Goal: Task Accomplishment & Management: Manage account settings

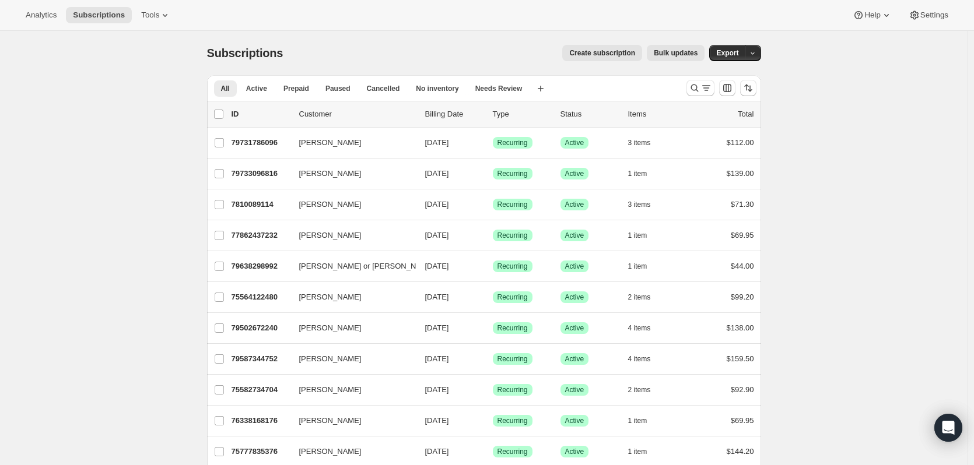
click at [759, 52] on button "button" at bounding box center [753, 53] width 16 height 16
click at [700, 88] on icon "Search and filter results" at bounding box center [695, 88] width 12 height 12
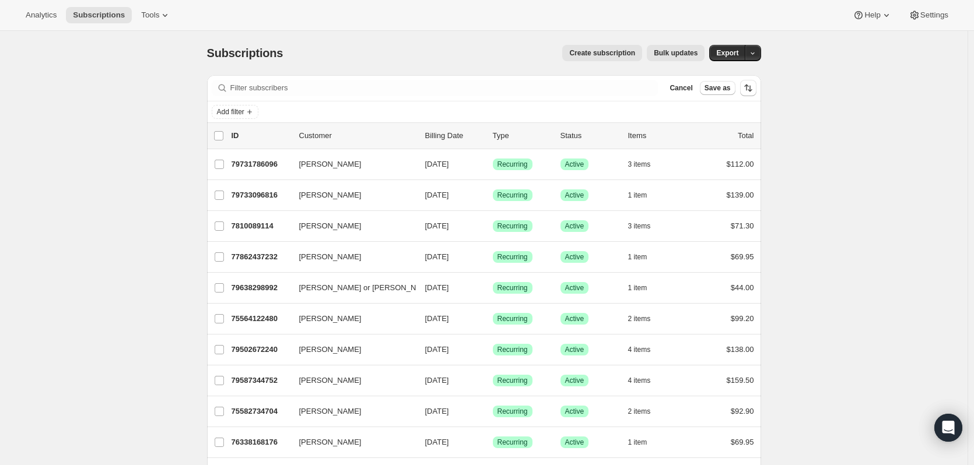
click at [244, 112] on span "Add filter" at bounding box center [230, 111] width 27 height 9
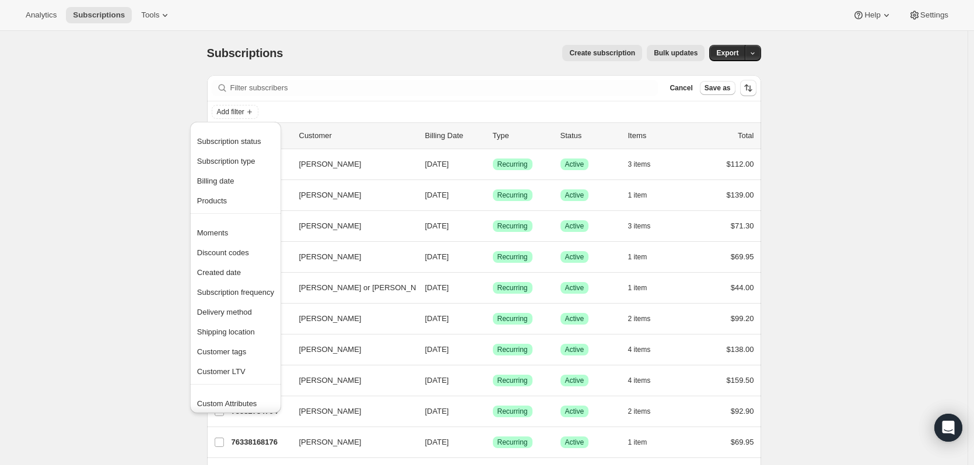
click at [209, 199] on span "Products" at bounding box center [212, 200] width 30 height 9
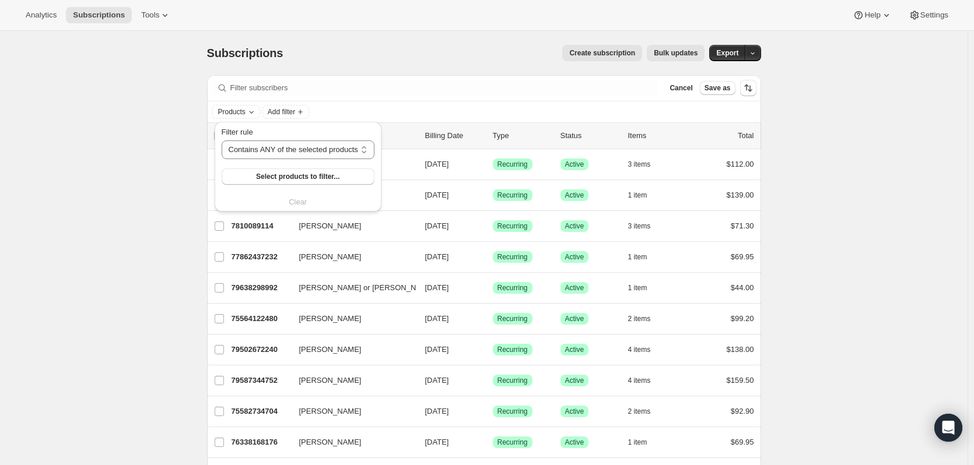
click at [252, 112] on icon "Products" at bounding box center [251, 112] width 5 height 2
click at [245, 107] on span "Products" at bounding box center [231, 111] width 27 height 9
click at [296, 175] on span "Select products to filter..." at bounding box center [297, 176] width 83 height 9
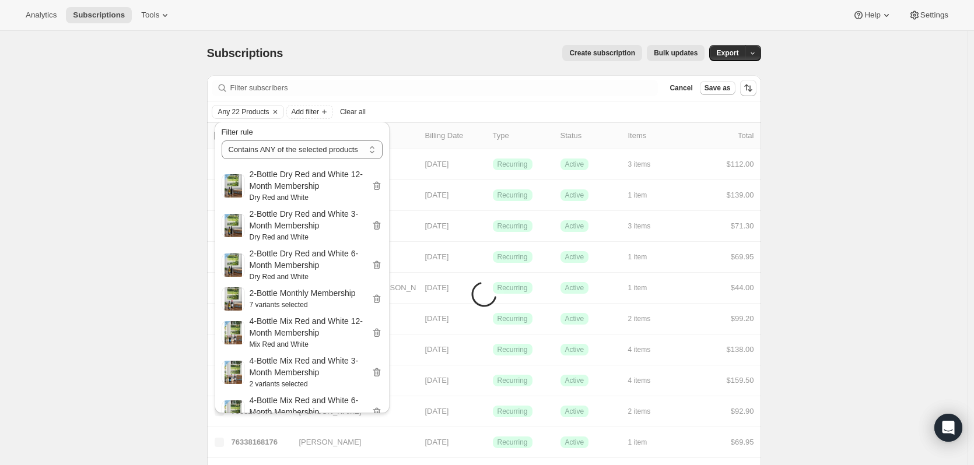
click at [388, 44] on div "Subscriptions. This page is ready Subscriptions Create subscription Bulk update…" at bounding box center [484, 53] width 554 height 44
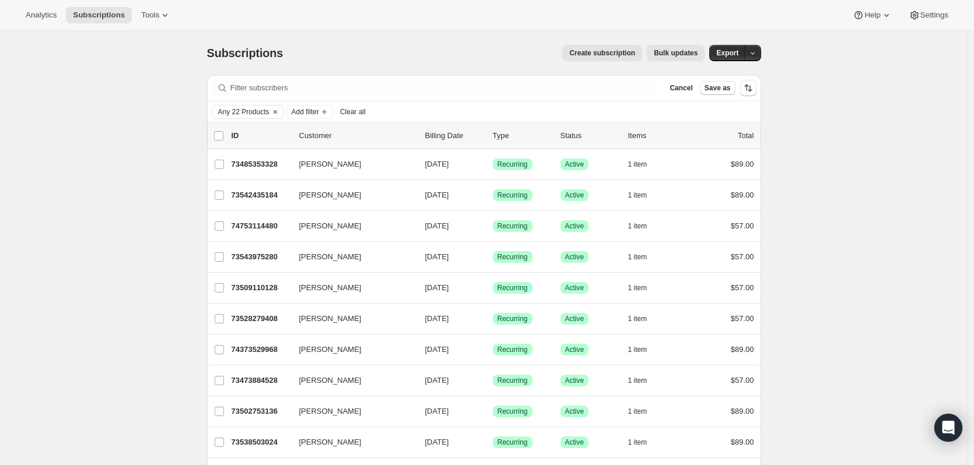
click at [328, 113] on icon "Add filter" at bounding box center [324, 111] width 9 height 9
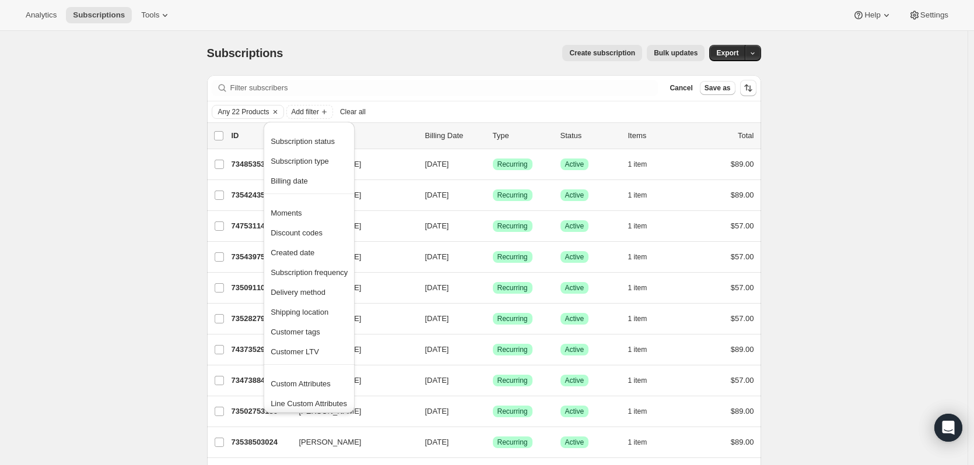
click at [313, 253] on span "Created date" at bounding box center [293, 252] width 44 height 9
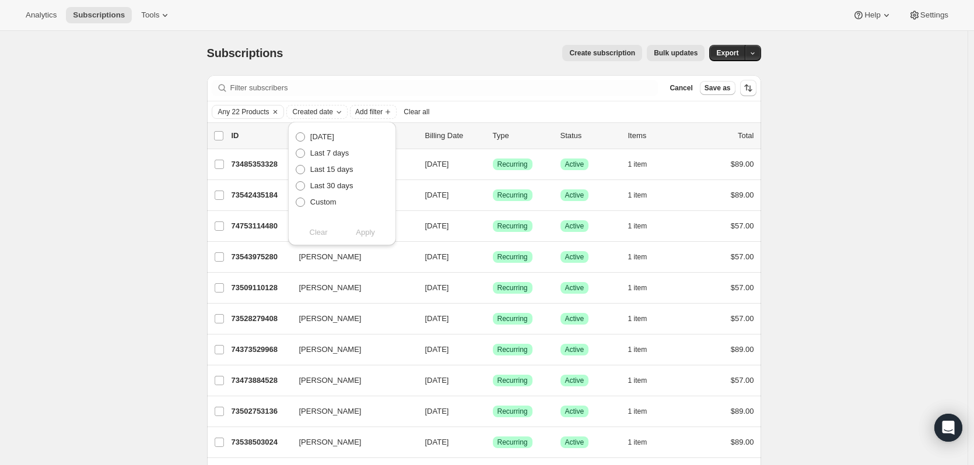
click at [299, 198] on span at bounding box center [300, 202] width 9 height 9
click at [296, 198] on input "Custom" at bounding box center [296, 198] width 1 height 1
radio input "true"
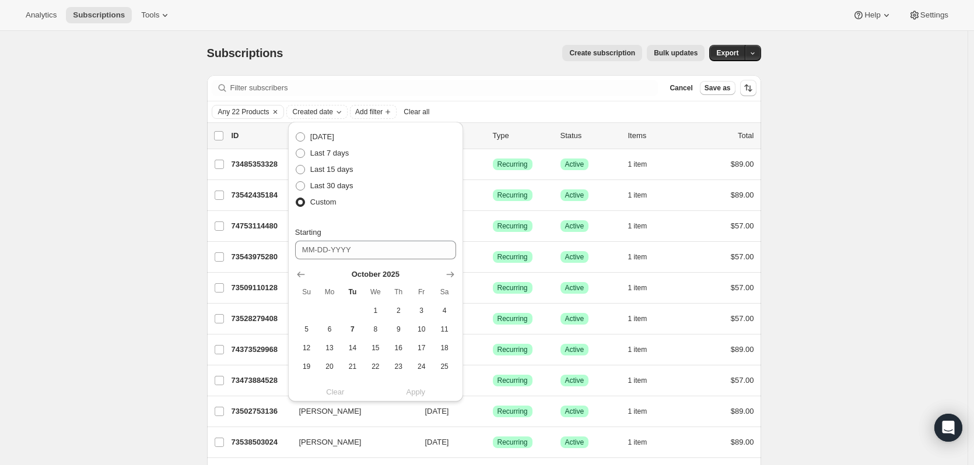
click at [301, 272] on icon "Show previous month, September 2025" at bounding box center [301, 275] width 12 height 12
click at [327, 306] on button "1" at bounding box center [329, 310] width 23 height 19
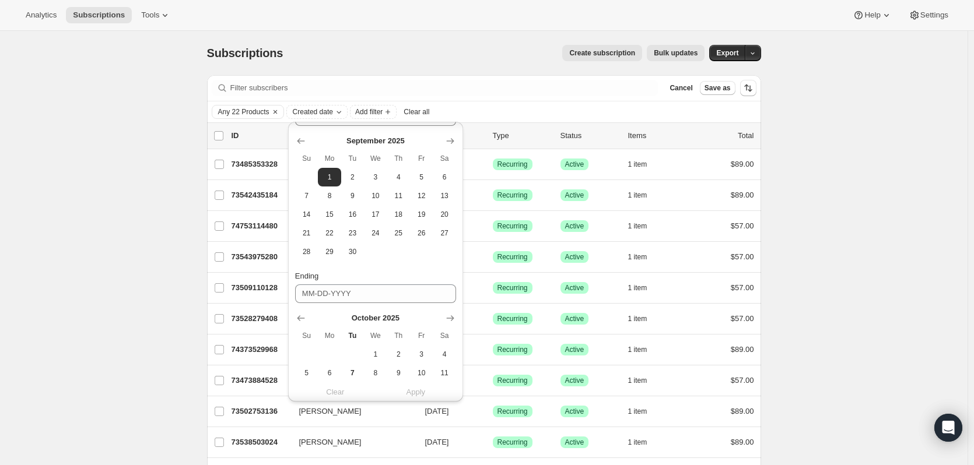
scroll to position [145, 0]
click at [356, 238] on span "30" at bounding box center [352, 240] width 13 height 9
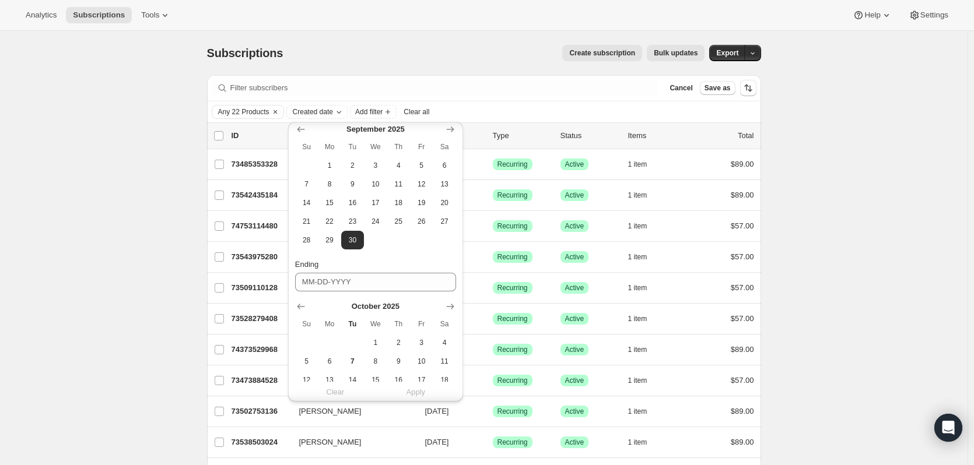
click at [329, 165] on span "1" at bounding box center [328, 165] width 13 height 9
type input "09-01-2025"
click at [301, 304] on icon "Show previous month, September 2025" at bounding box center [301, 307] width 12 height 12
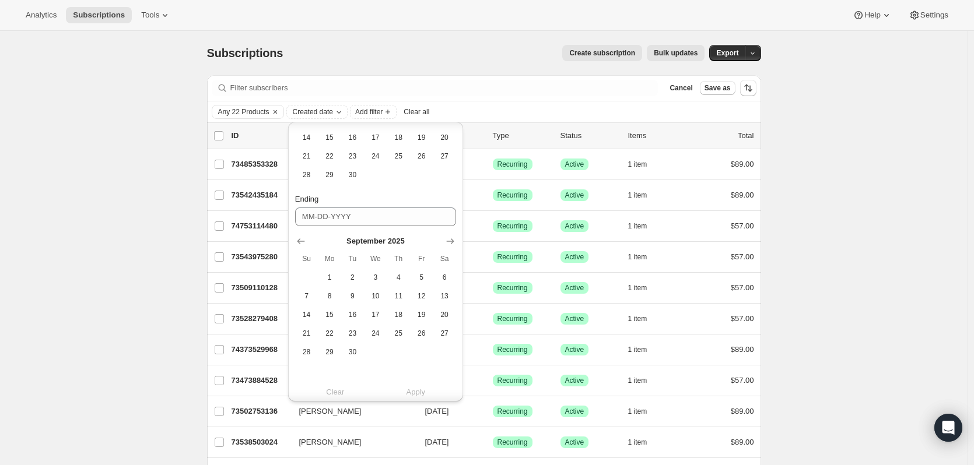
scroll to position [208, 0]
click at [353, 352] on span "30" at bounding box center [352, 354] width 13 height 9
type input "09-30-2025"
click at [415, 393] on span "Apply" at bounding box center [415, 393] width 19 height 12
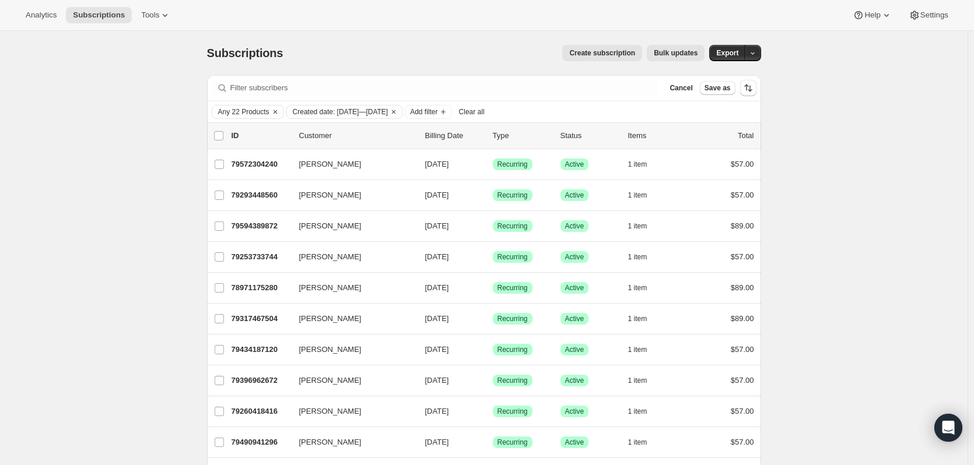
click at [756, 52] on icon "button" at bounding box center [753, 54] width 8 height 8
click at [721, 79] on span "Subscription data" at bounding box center [693, 77] width 58 height 9
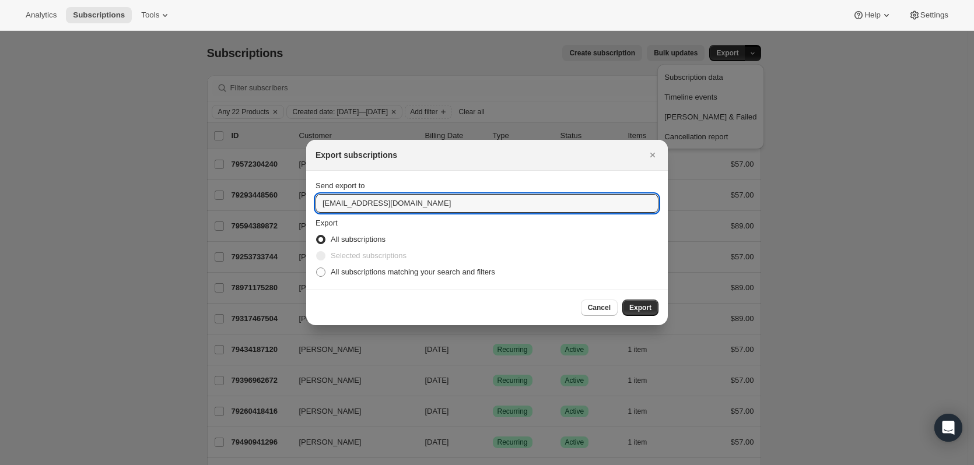
drag, startPoint x: 340, startPoint y: 203, endPoint x: 301, endPoint y: 205, distance: 39.1
type input "mark@wineshopathome.com"
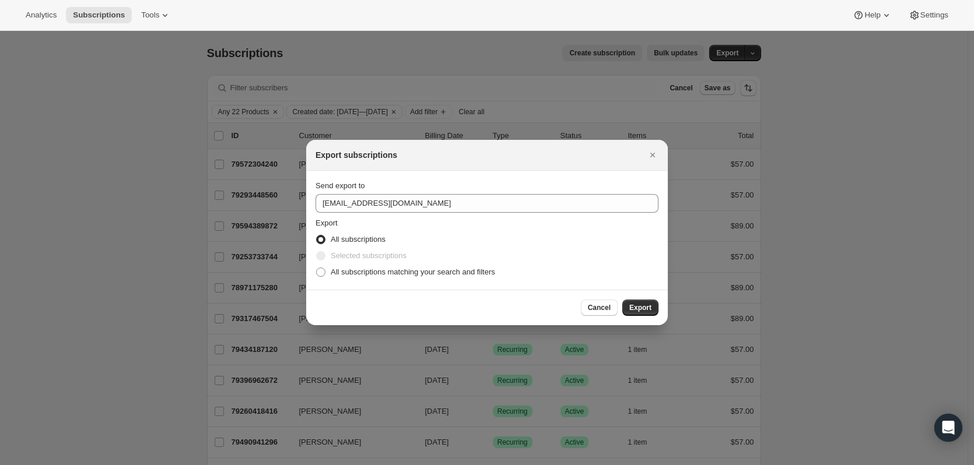
click at [346, 273] on span "All subscriptions matching your search and filters" at bounding box center [413, 272] width 164 height 9
click at [317, 268] on input "All subscriptions matching your search and filters" at bounding box center [316, 268] width 1 height 1
radio input "true"
click at [649, 310] on span "Export" at bounding box center [640, 307] width 22 height 9
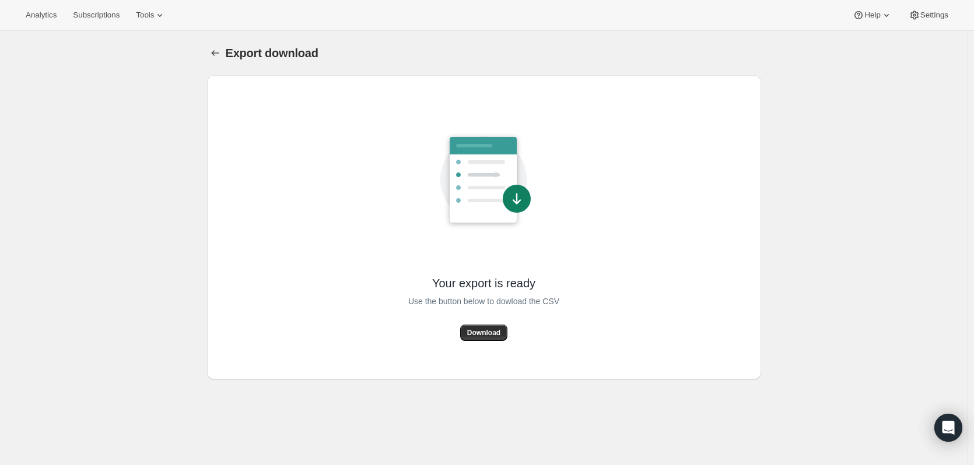
click at [481, 329] on span "Download" at bounding box center [483, 332] width 33 height 9
click at [215, 47] on button "Export download" at bounding box center [215, 53] width 16 height 16
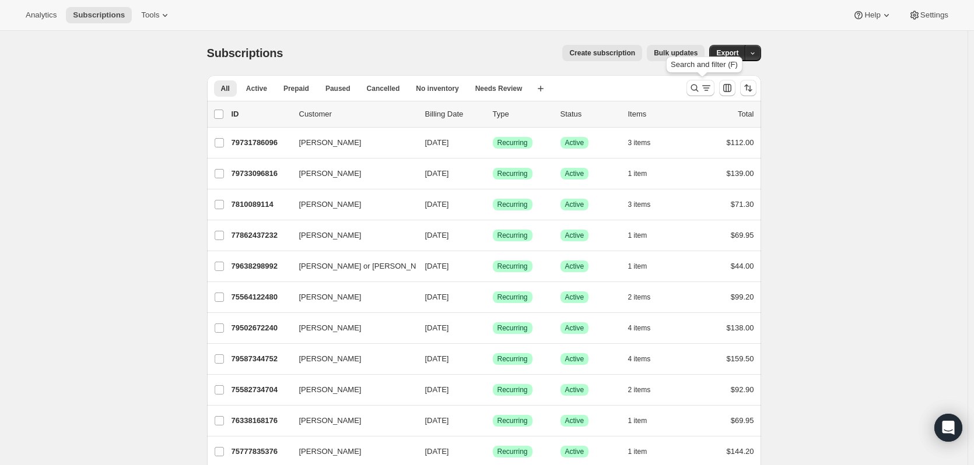
click at [700, 89] on icon "Search and filter results" at bounding box center [695, 88] width 12 height 12
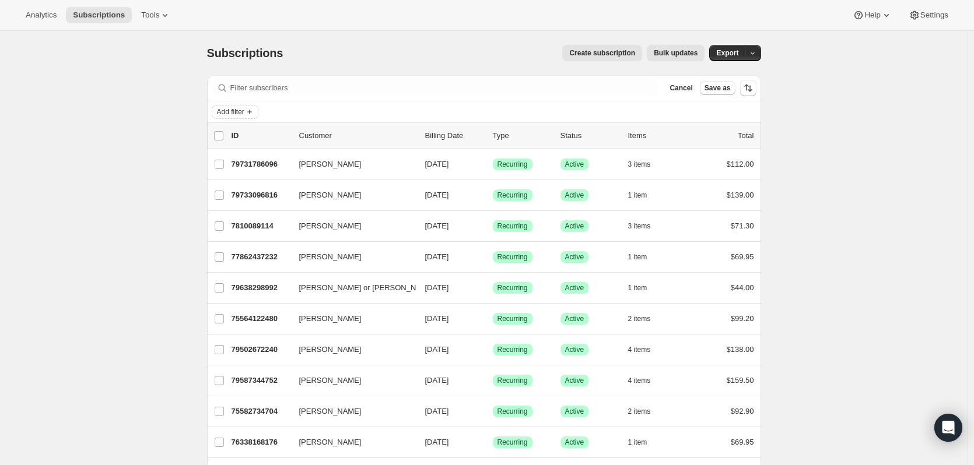
click at [251, 112] on icon "Add filter" at bounding box center [249, 112] width 5 height 5
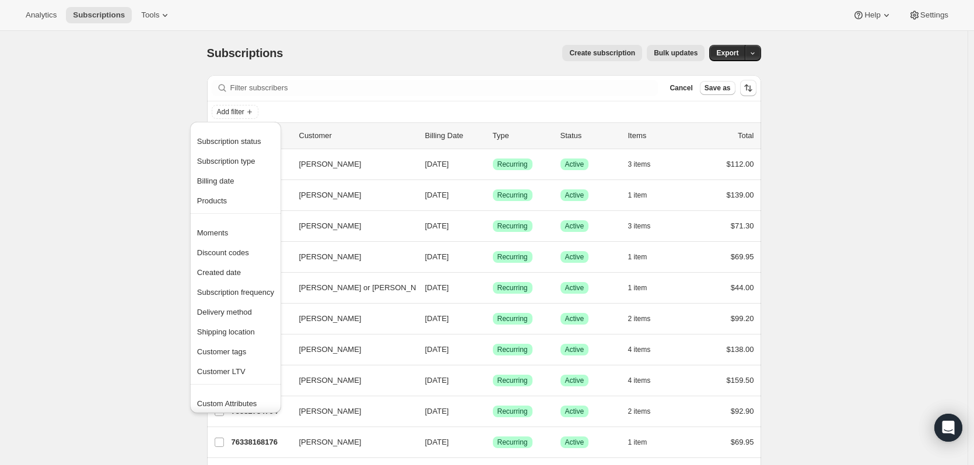
click at [210, 198] on span "Products" at bounding box center [212, 200] width 30 height 9
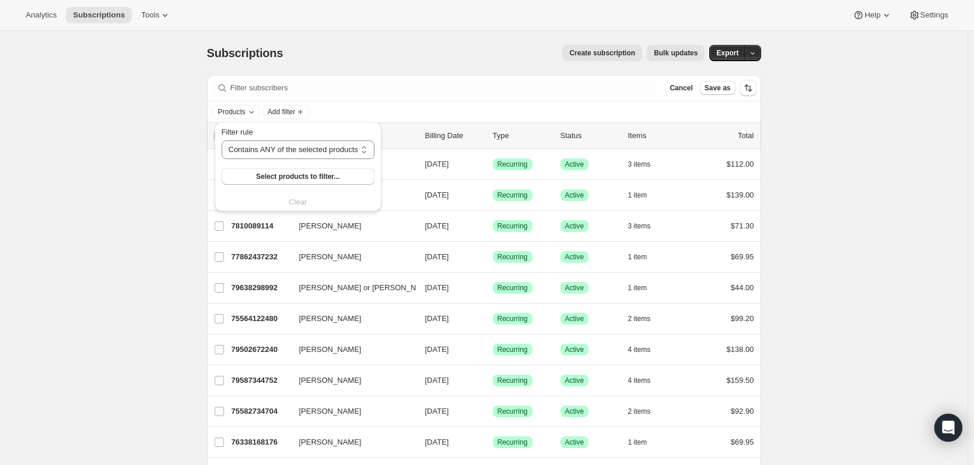
click at [249, 111] on icon "Add filter" at bounding box center [249, 111] width 9 height 9
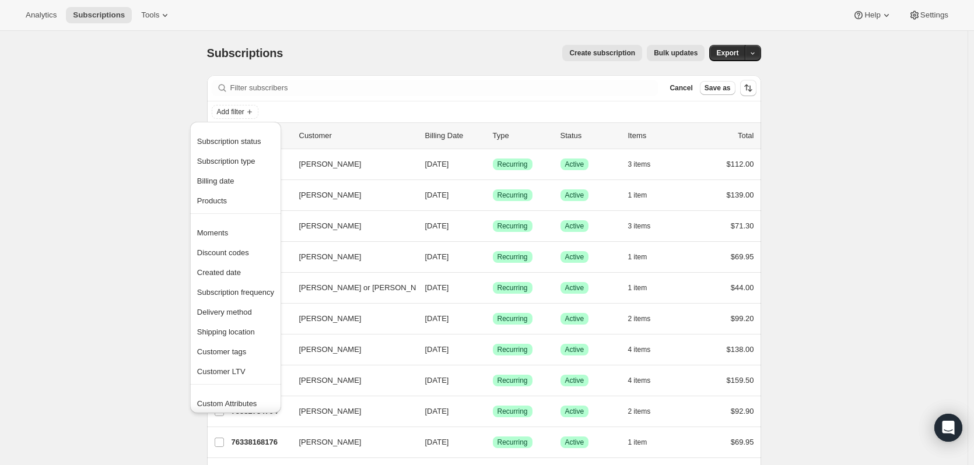
click at [234, 269] on span "Created date" at bounding box center [219, 272] width 44 height 9
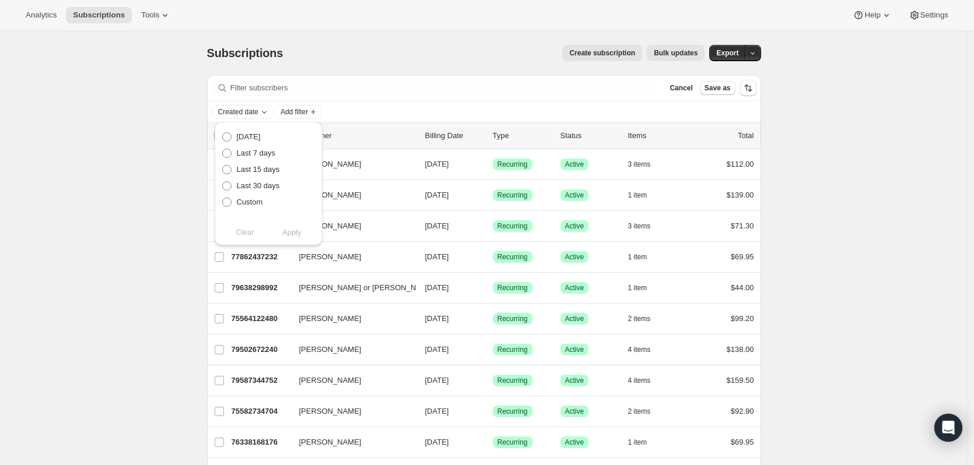
click at [250, 201] on span "Custom" at bounding box center [250, 202] width 26 height 9
click at [223, 198] on input "Custom" at bounding box center [222, 198] width 1 height 1
radio input "true"
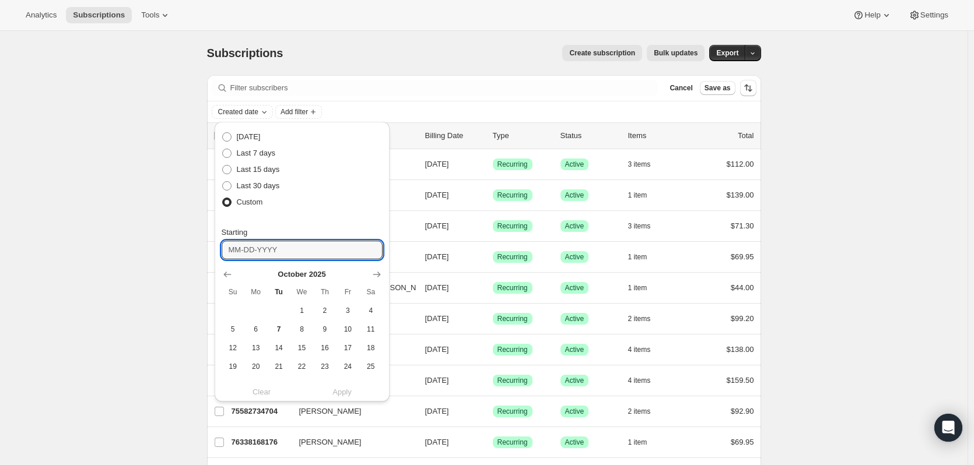
click at [257, 244] on input "Starting" at bounding box center [302, 250] width 161 height 19
click at [223, 274] on icon "Show previous month, September 2025" at bounding box center [228, 275] width 12 height 12
click at [256, 306] on span "1" at bounding box center [255, 310] width 13 height 9
type input "09-01-2025"
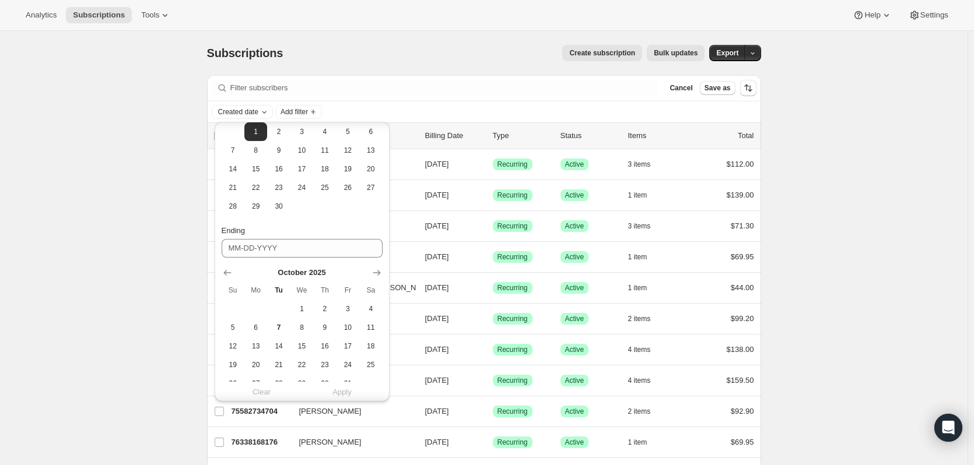
scroll to position [215, 0]
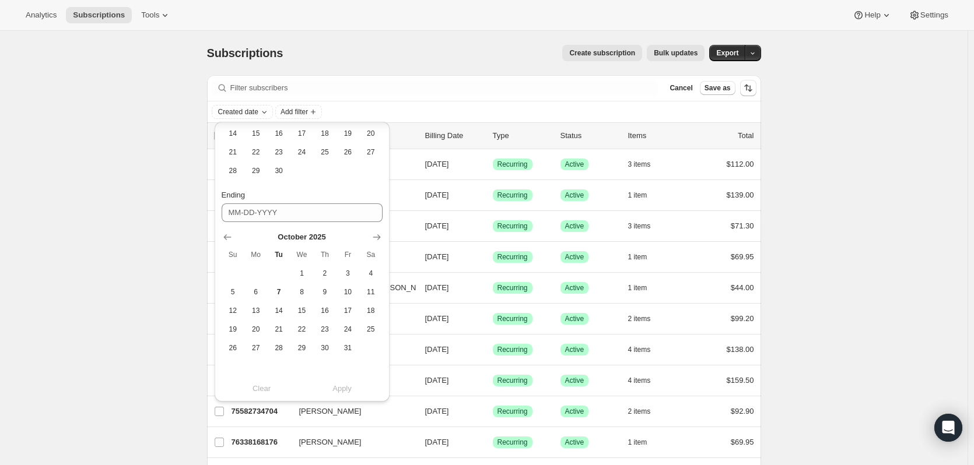
click at [226, 237] on icon "Show previous month, September 2025" at bounding box center [228, 237] width 12 height 12
click at [277, 344] on span "30" at bounding box center [278, 347] width 13 height 9
type input "09-30-2025"
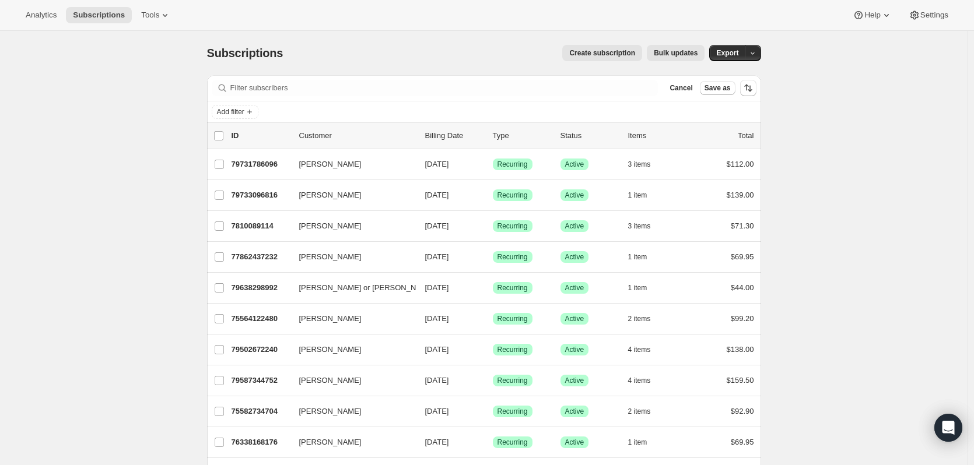
click at [756, 54] on icon "button" at bounding box center [753, 54] width 8 height 8
click at [718, 75] on span "Subscription data" at bounding box center [693, 77] width 58 height 9
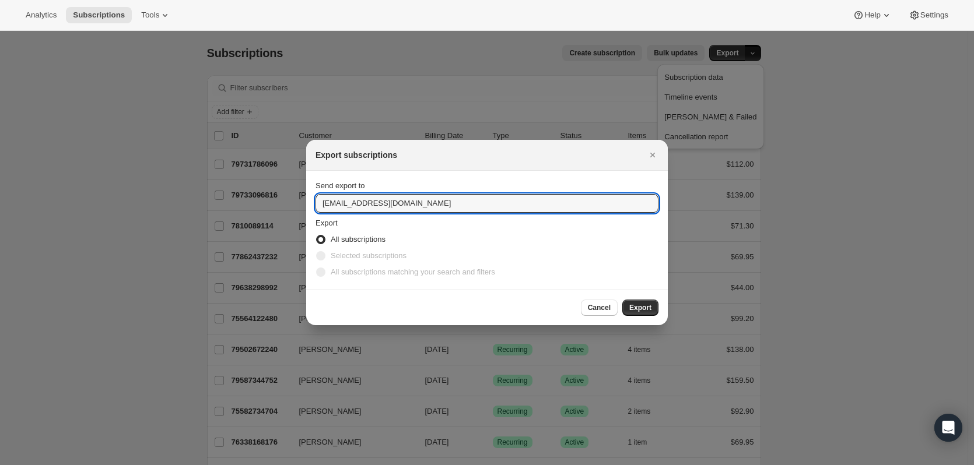
drag, startPoint x: 339, startPoint y: 202, endPoint x: 283, endPoint y: 197, distance: 56.2
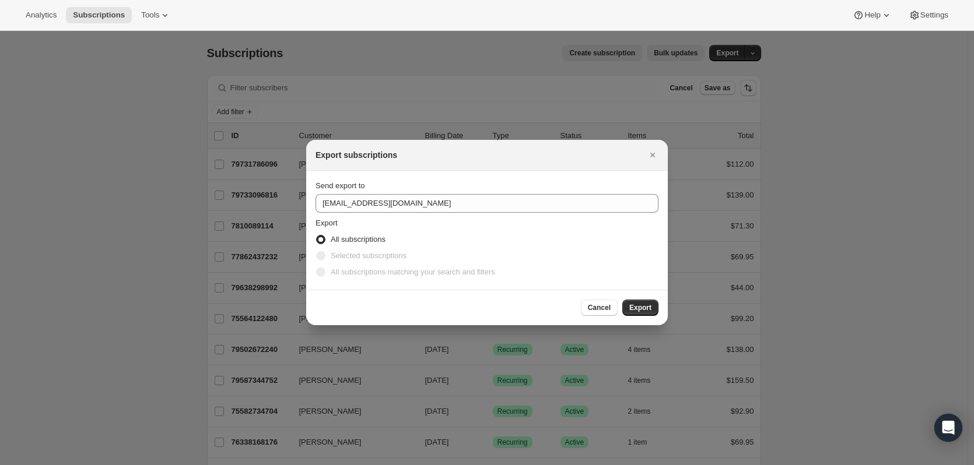
click at [649, 310] on span "Export" at bounding box center [640, 307] width 22 height 9
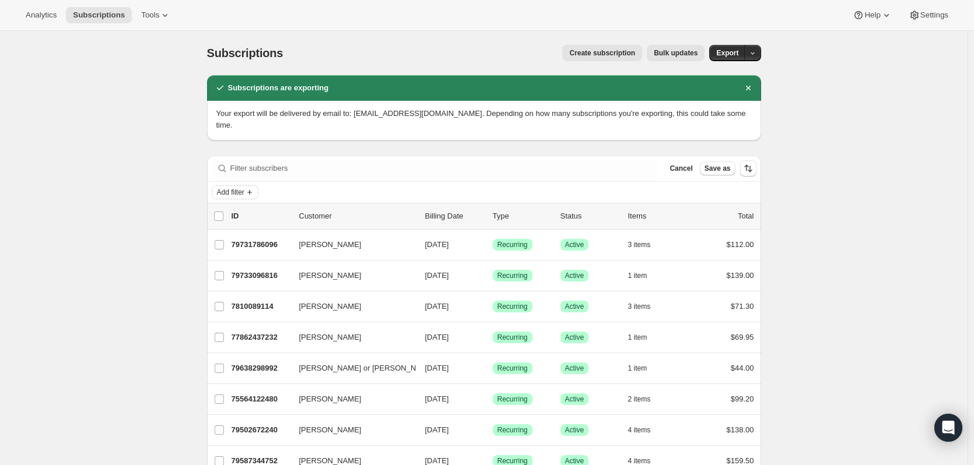
click at [251, 188] on icon "Add filter" at bounding box center [249, 192] width 9 height 9
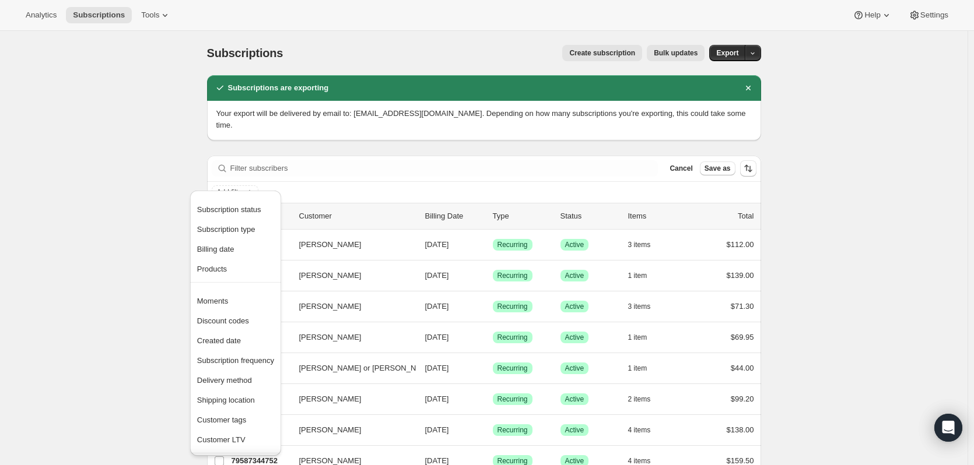
click at [222, 340] on span "Created date" at bounding box center [219, 340] width 44 height 9
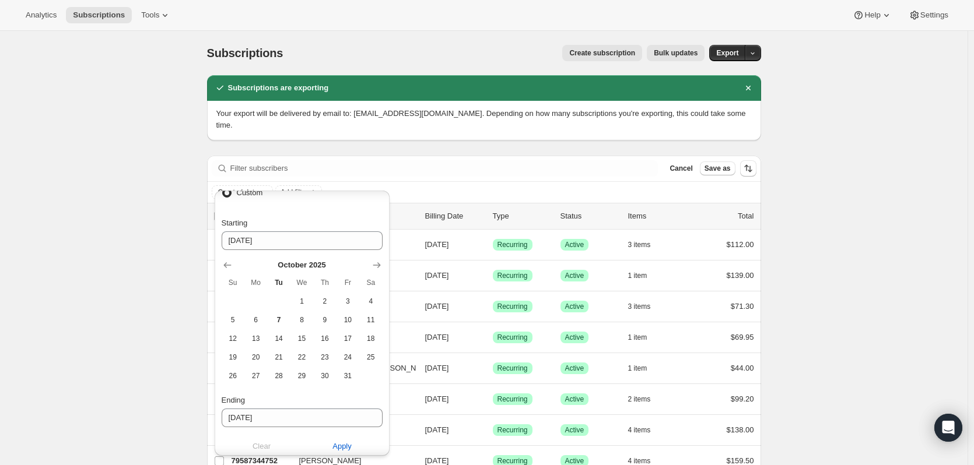
scroll to position [82, 0]
click at [339, 447] on span "Apply" at bounding box center [341, 447] width 19 height 12
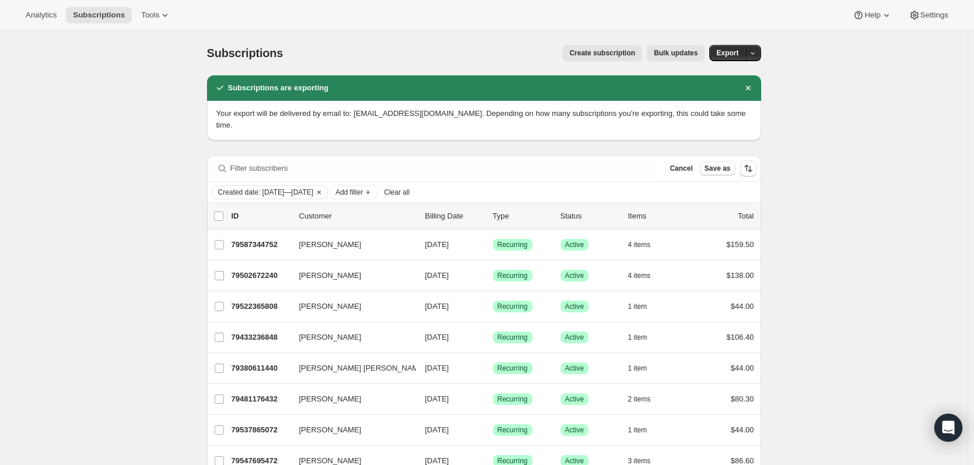
click at [733, 55] on span "Export" at bounding box center [727, 52] width 22 height 9
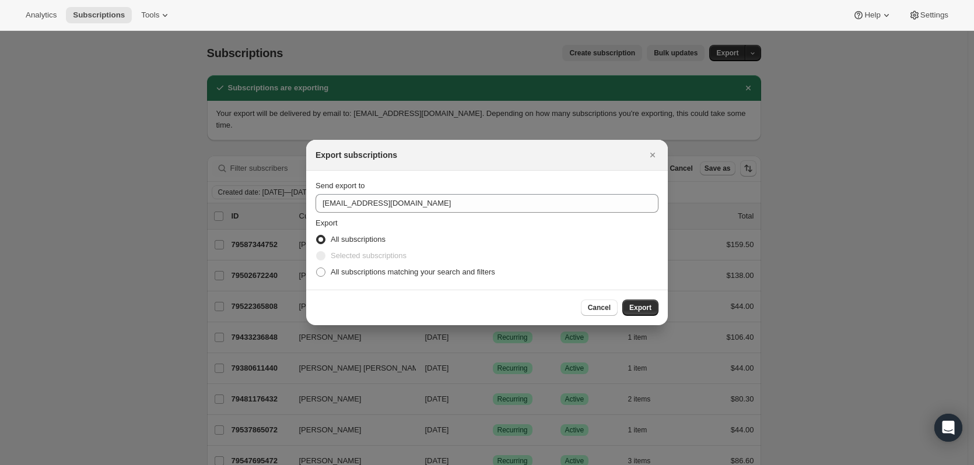
click at [320, 271] on span ":ra:" at bounding box center [320, 272] width 9 height 9
click at [317, 268] on input "All subscriptions matching your search and filters" at bounding box center [316, 268] width 1 height 1
radio input "true"
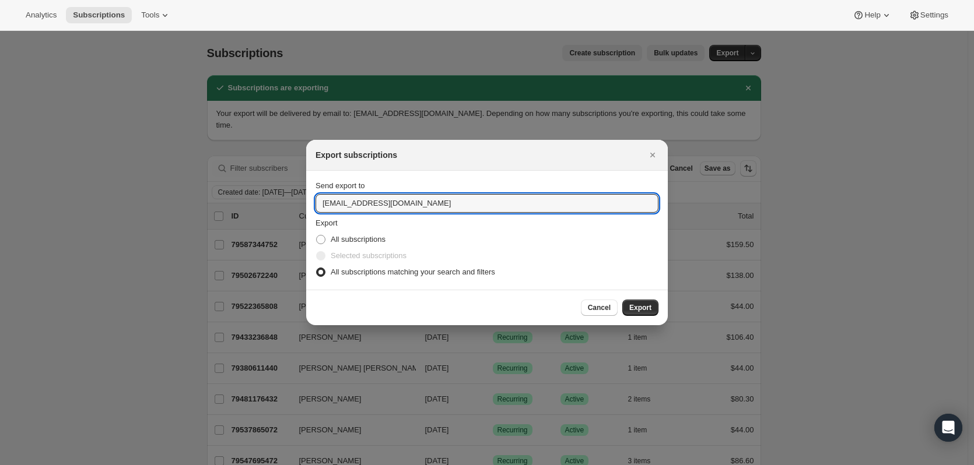
drag, startPoint x: 339, startPoint y: 205, endPoint x: 222, endPoint y: 182, distance: 118.8
type input "mark@wineshopathome.com"
click at [648, 308] on span "Export" at bounding box center [640, 307] width 22 height 9
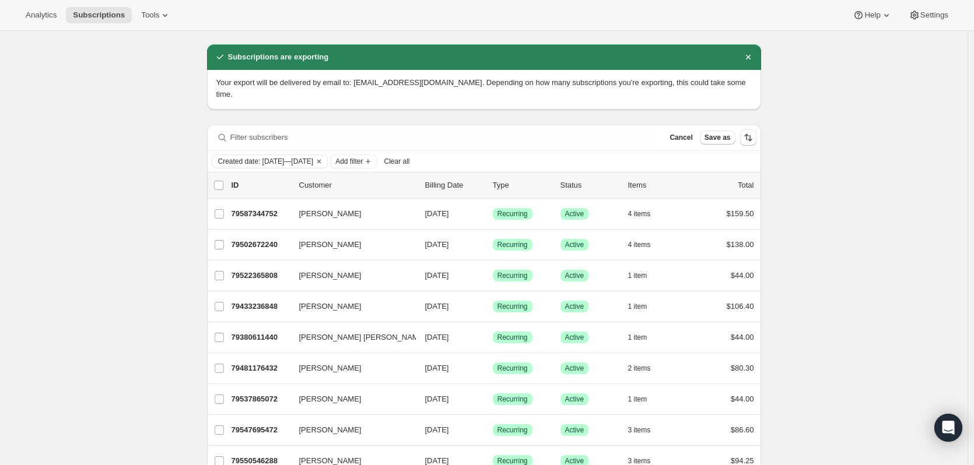
scroll to position [78, 0]
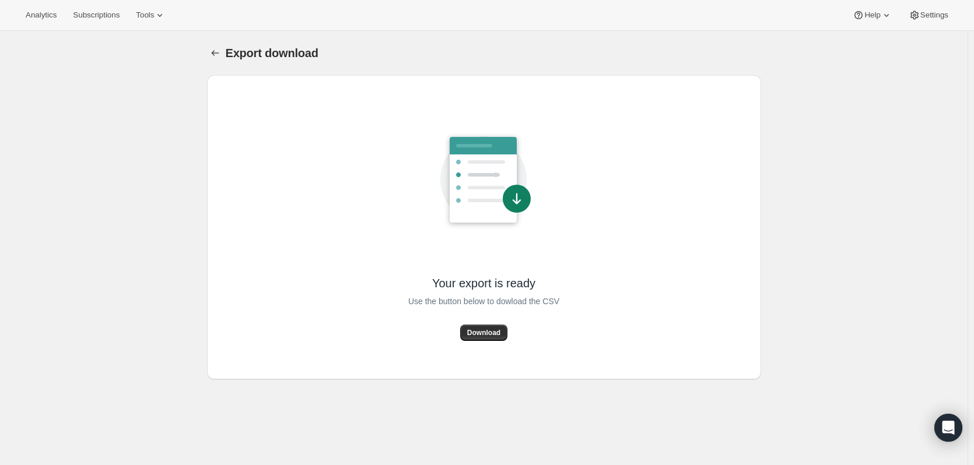
click at [487, 334] on span "Download" at bounding box center [483, 332] width 33 height 9
click at [215, 49] on icon "Export download" at bounding box center [215, 53] width 12 height 12
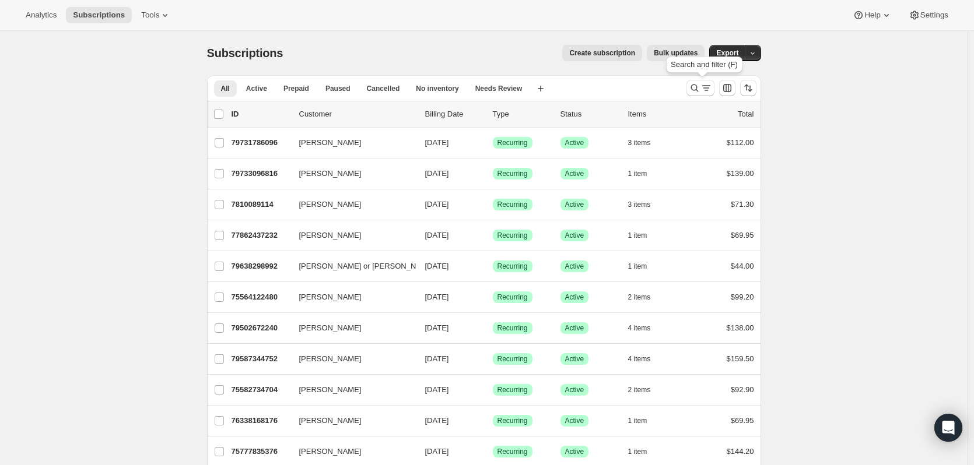
click at [711, 86] on icon "Search and filter results" at bounding box center [706, 88] width 12 height 12
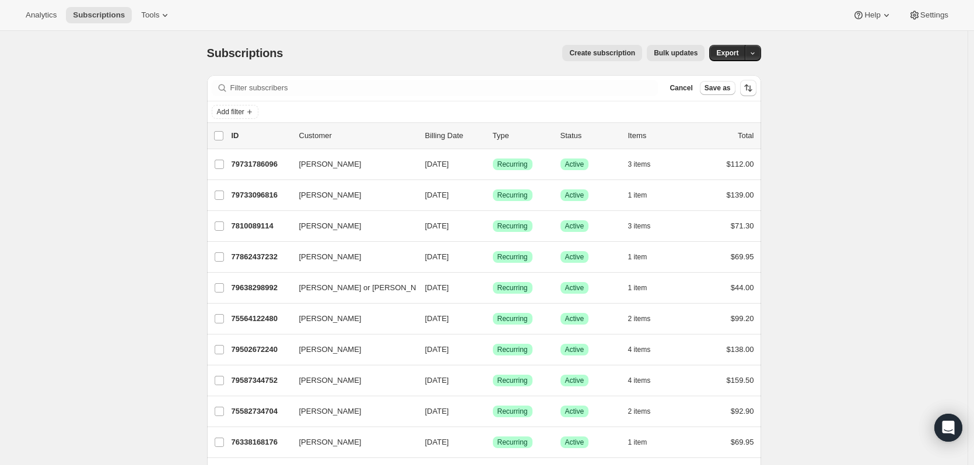
click at [244, 112] on span "Add filter" at bounding box center [230, 111] width 27 height 9
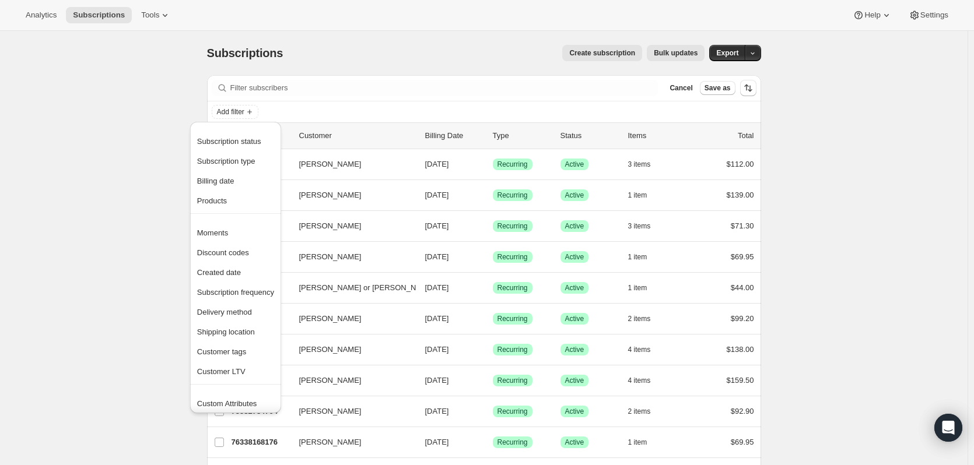
click at [217, 201] on span "Products" at bounding box center [212, 200] width 30 height 9
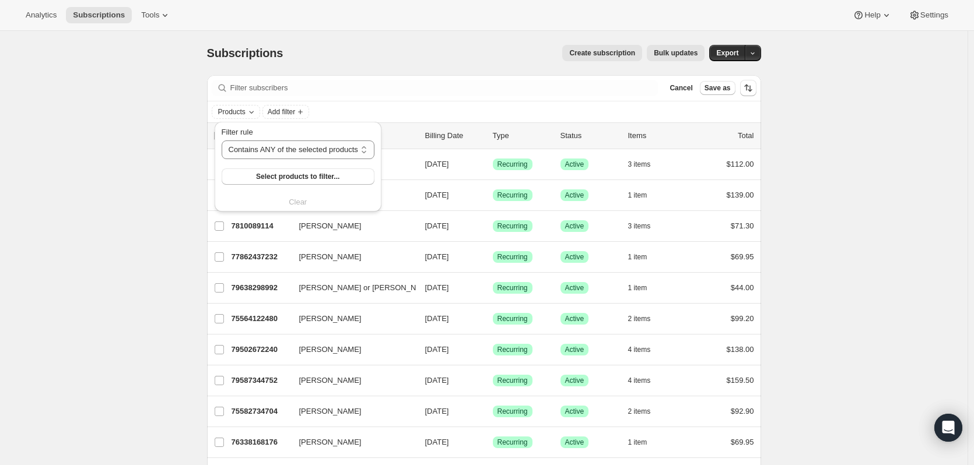
click at [276, 177] on span "Select products to filter..." at bounding box center [297, 176] width 83 height 9
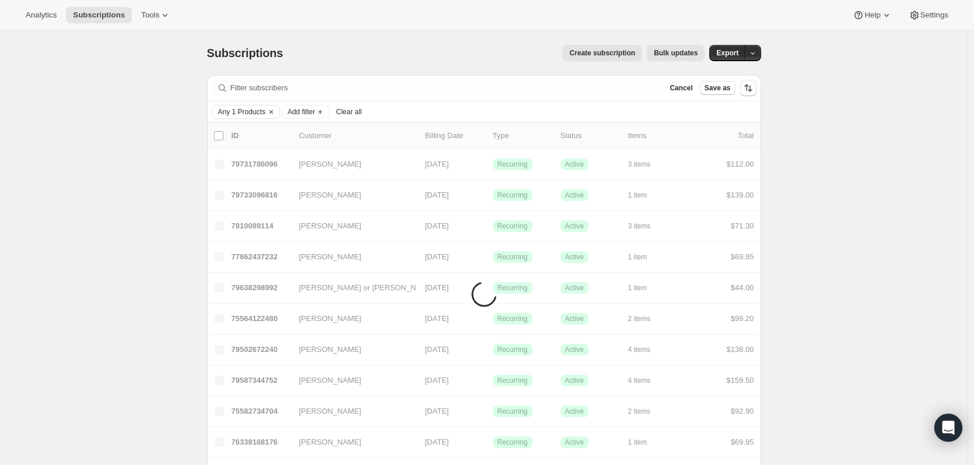
click at [315, 110] on span "Add filter" at bounding box center [300, 111] width 27 height 9
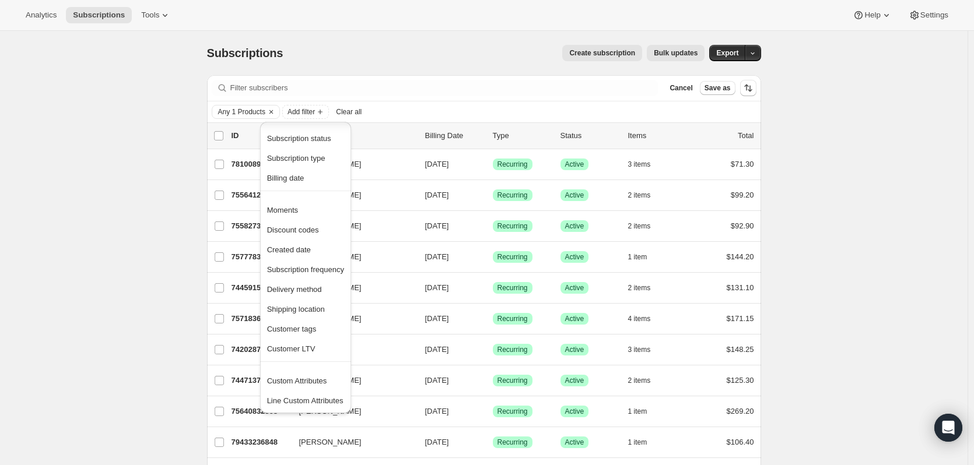
scroll to position [2, 0]
click at [294, 251] on span "Created date" at bounding box center [289, 251] width 44 height 9
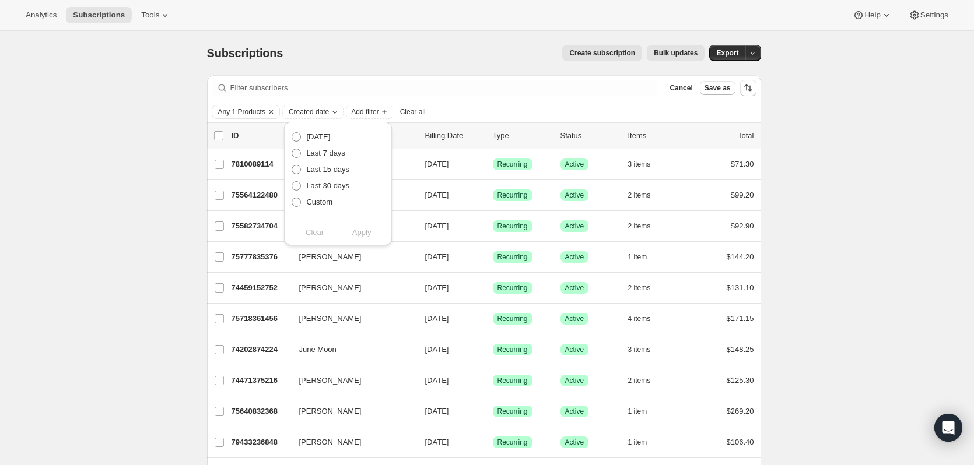
click at [296, 199] on span at bounding box center [296, 202] width 9 height 9
click at [292, 198] on input "Custom" at bounding box center [292, 198] width 1 height 1
radio input "true"
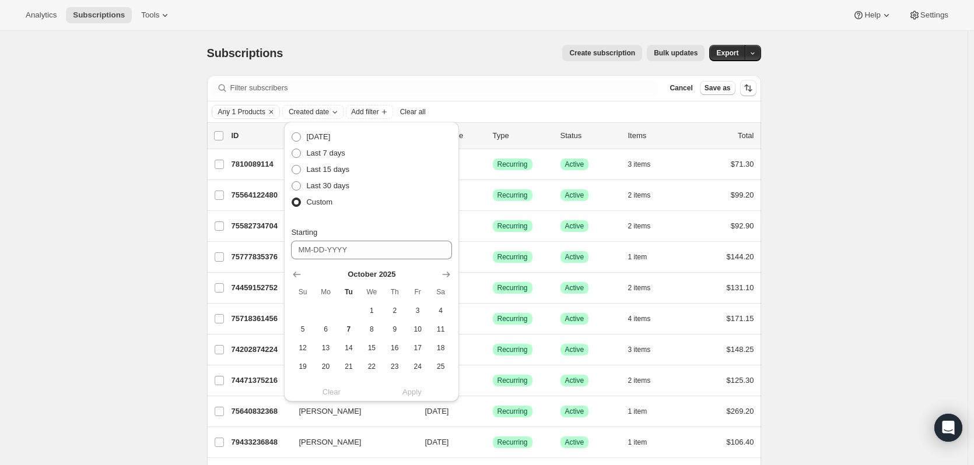
click at [297, 275] on icon "Show previous month, September 2025" at bounding box center [297, 275] width 8 height 6
click at [326, 308] on span "1" at bounding box center [325, 310] width 13 height 9
type input "09-01-2025"
click at [296, 279] on icon "Show previous month, September 2025" at bounding box center [297, 276] width 8 height 6
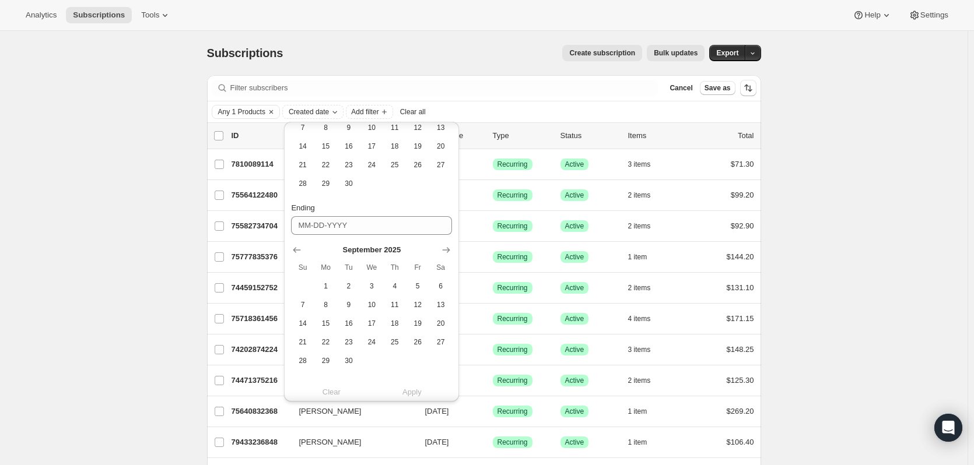
scroll to position [203, 0]
click at [348, 357] on span "30" at bounding box center [348, 359] width 13 height 9
type input "09-30-2025"
click at [414, 395] on span "Apply" at bounding box center [411, 393] width 19 height 12
click at [799, 337] on div "Subscriptions. This page is ready Subscriptions Create subscription Bulk update…" at bounding box center [483, 447] width 967 height 832
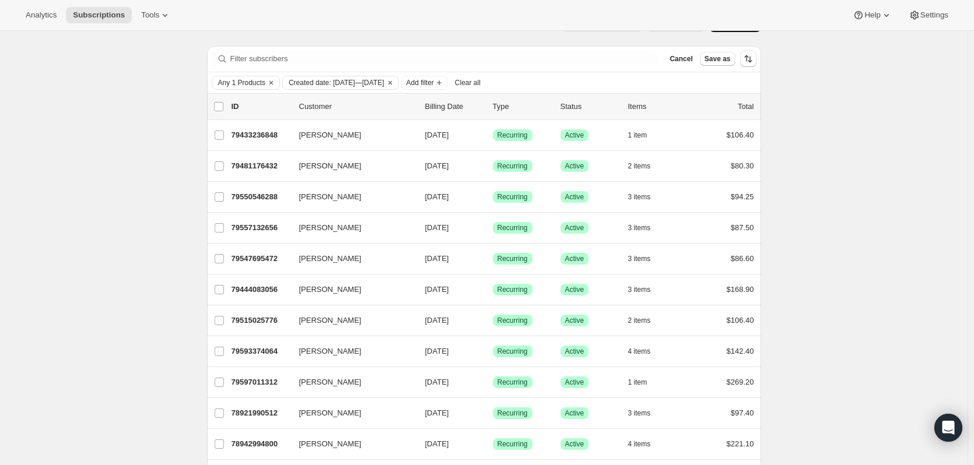
scroll to position [0, 0]
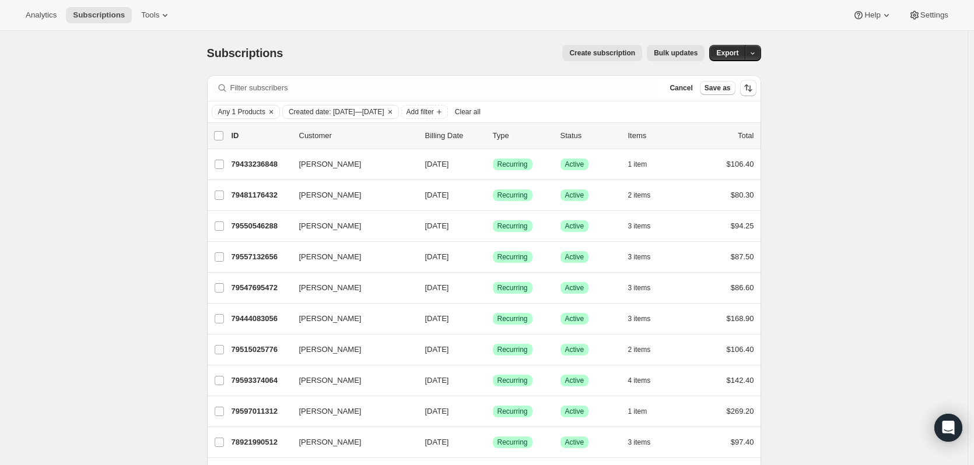
click at [221, 136] on input "0 selected" at bounding box center [218, 135] width 9 height 9
checkbox input "true"
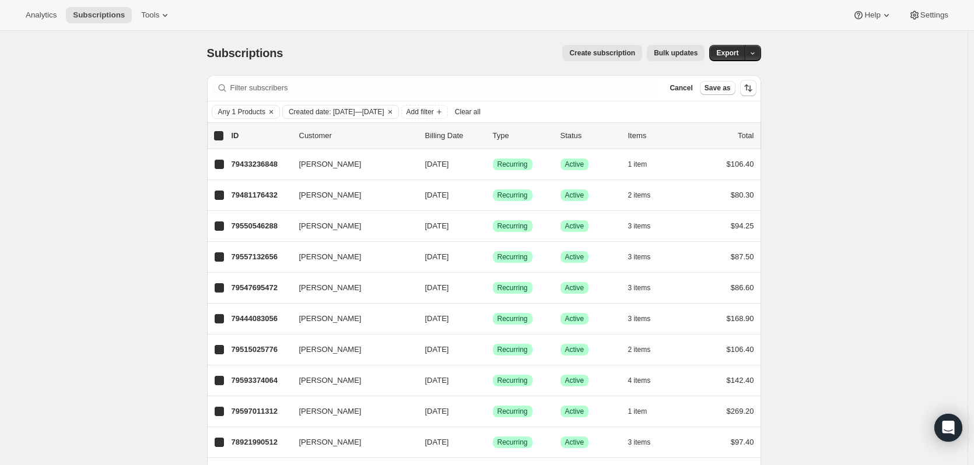
checkbox input "true"
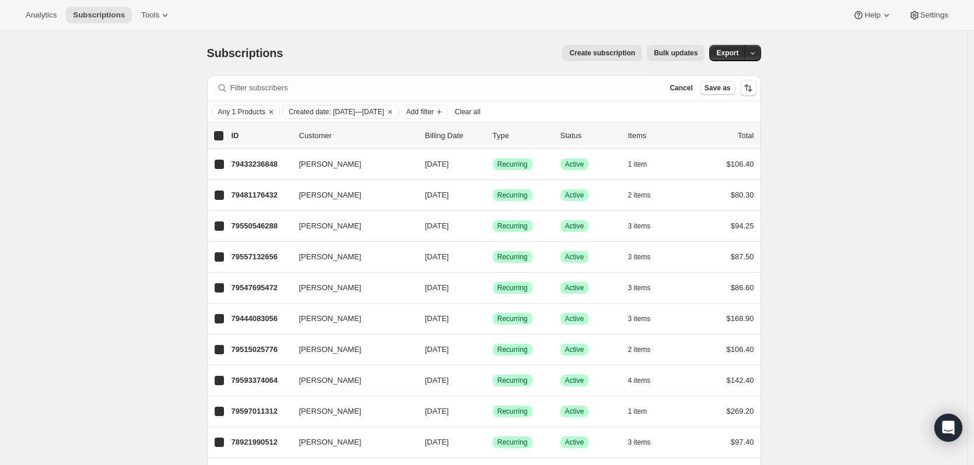
checkbox input "true"
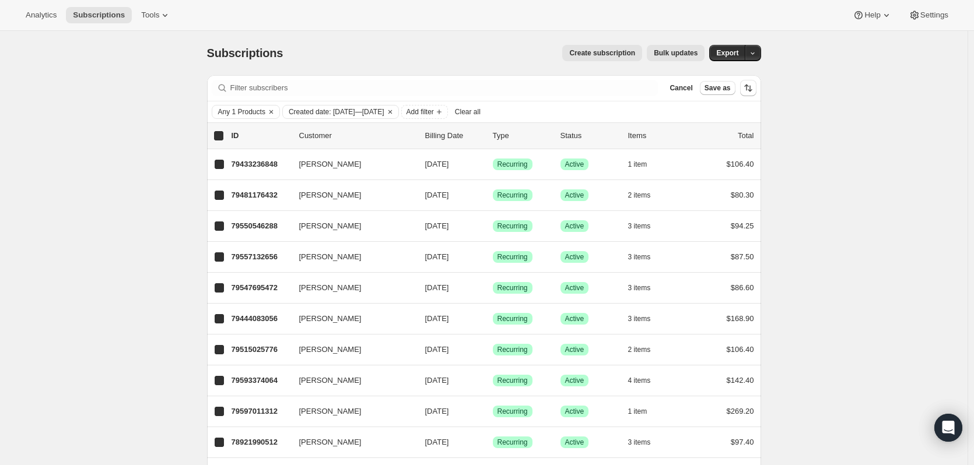
checkbox input "true"
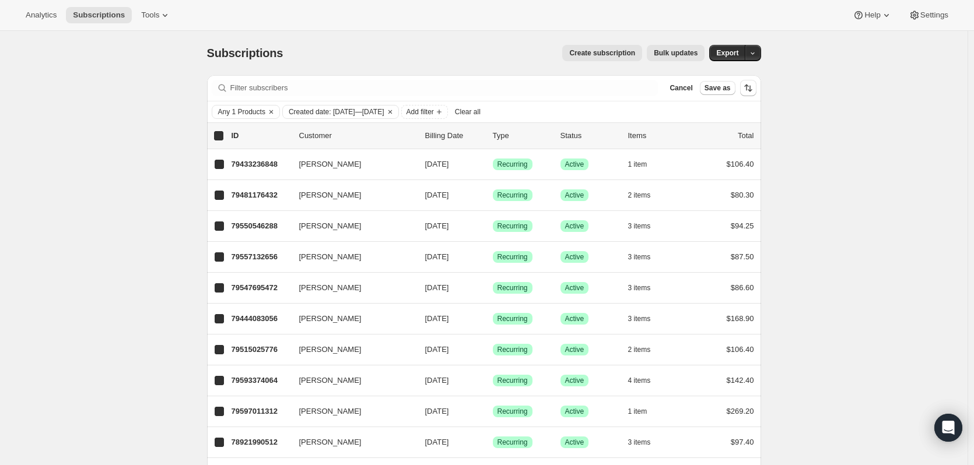
checkbox input "true"
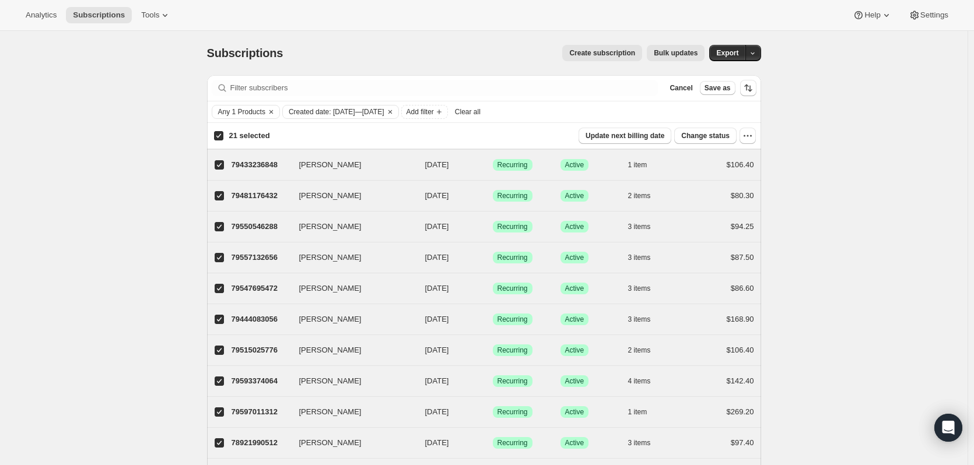
click at [727, 54] on span "Export" at bounding box center [727, 52] width 22 height 9
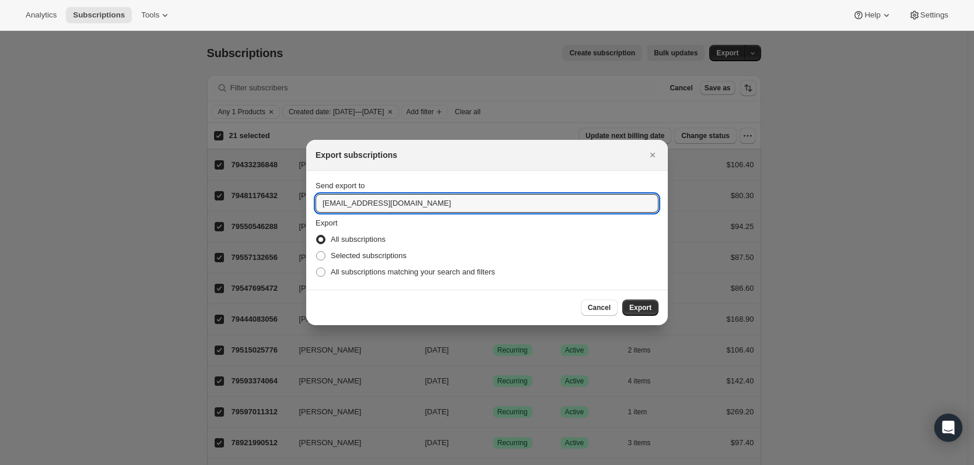
drag, startPoint x: 339, startPoint y: 200, endPoint x: 310, endPoint y: 203, distance: 29.9
click at [310, 203] on section "Send export to hello@wineshopathome.com Export All subscriptions Selected subsc…" at bounding box center [486, 230] width 361 height 119
type input "mark@wineshopathome.com"
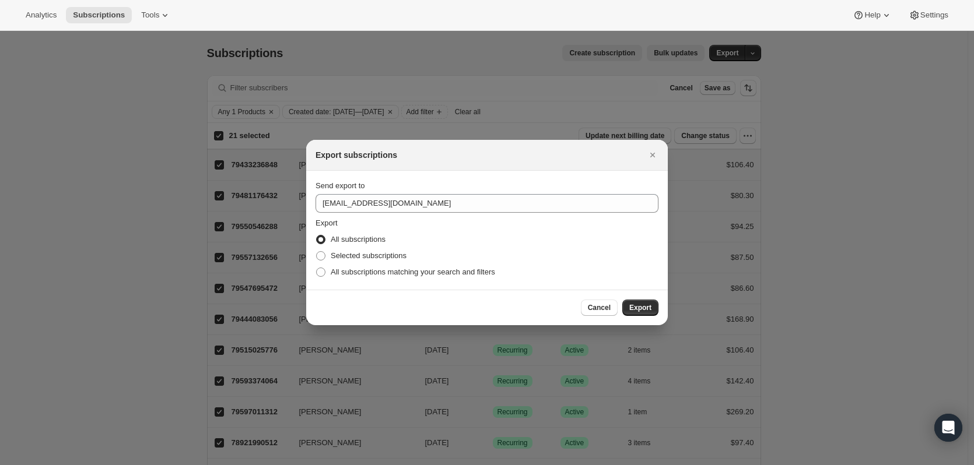
click at [322, 271] on span ":ra:" at bounding box center [320, 272] width 9 height 9
click at [317, 268] on input "All subscriptions matching your search and filters" at bounding box center [316, 268] width 1 height 1
radio input "true"
click at [636, 308] on span "Export" at bounding box center [640, 307] width 22 height 9
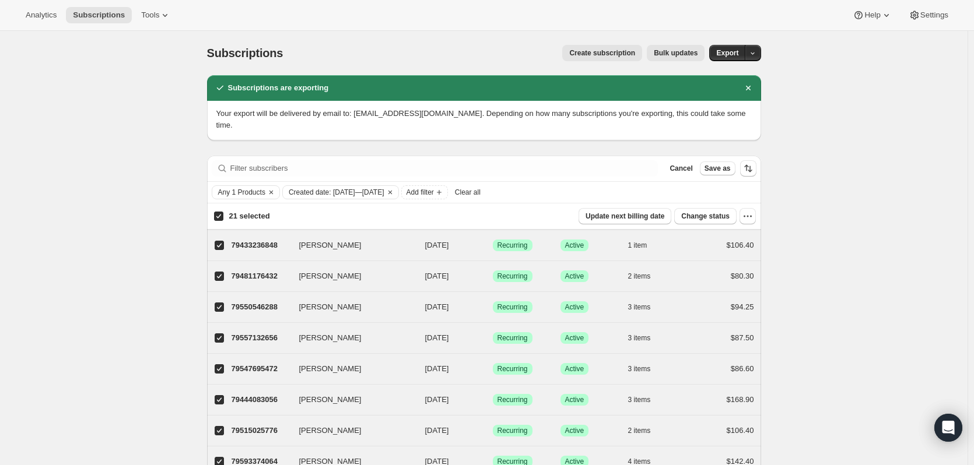
click at [754, 52] on icon "button" at bounding box center [753, 54] width 8 height 8
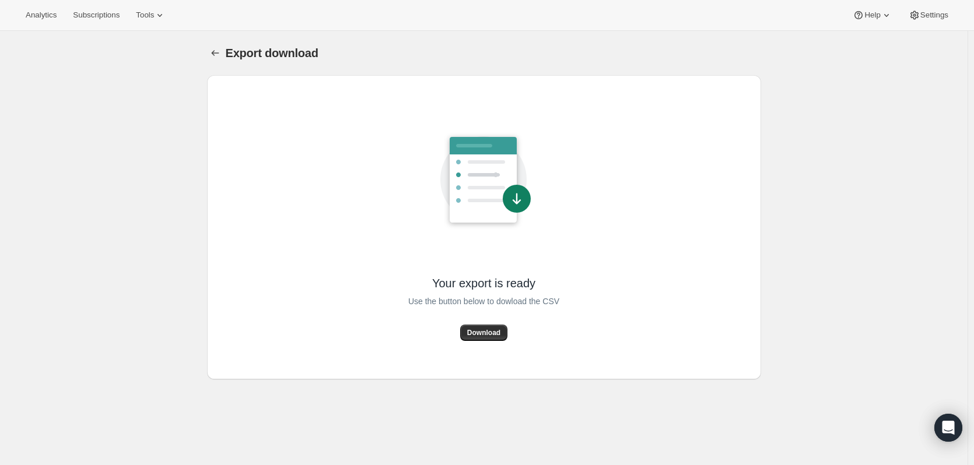
click at [482, 334] on span "Download" at bounding box center [483, 332] width 33 height 9
